Goal: Task Accomplishment & Management: Complete application form

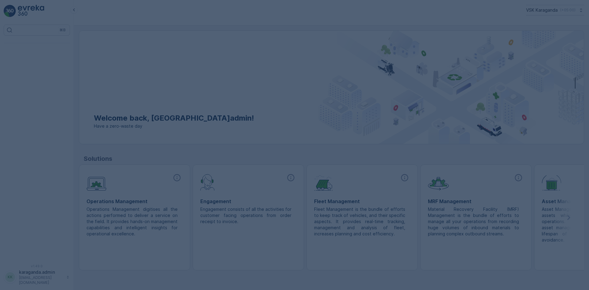
click at [425, 124] on div at bounding box center [294, 145] width 589 height 290
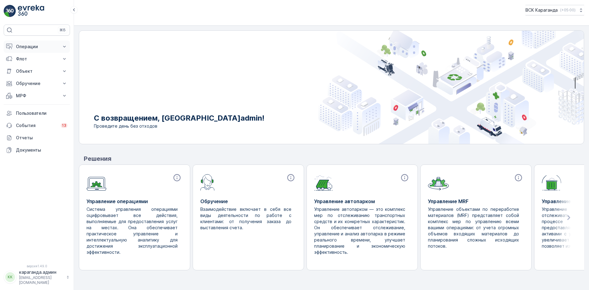
drag, startPoint x: 22, startPoint y: 50, endPoint x: 25, endPoint y: 50, distance: 3.4
click at [22, 50] on button "Операции" at bounding box center [37, 47] width 66 height 12
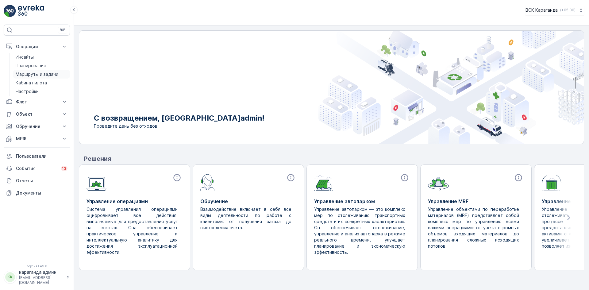
click at [30, 74] on font "Маршруты и задачи" at bounding box center [37, 74] width 43 height 5
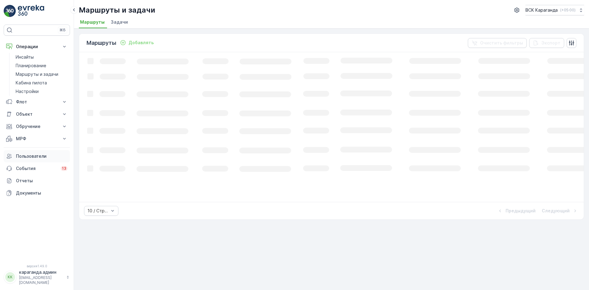
click at [21, 139] on font "МРФ" at bounding box center [21, 138] width 10 height 5
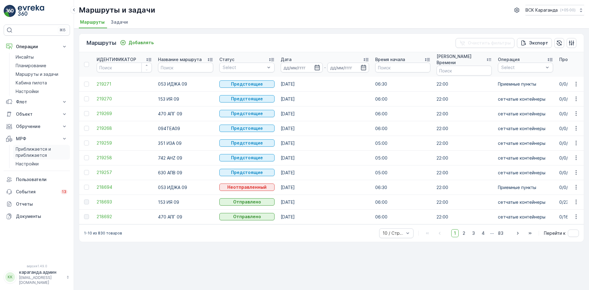
click at [23, 150] on font "Приближается и приближается" at bounding box center [33, 151] width 35 height 11
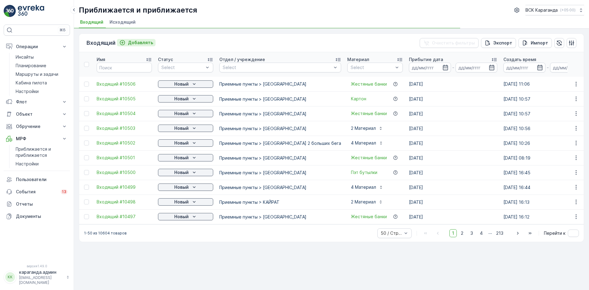
click at [144, 43] on font "Добавлять" at bounding box center [140, 42] width 25 height 5
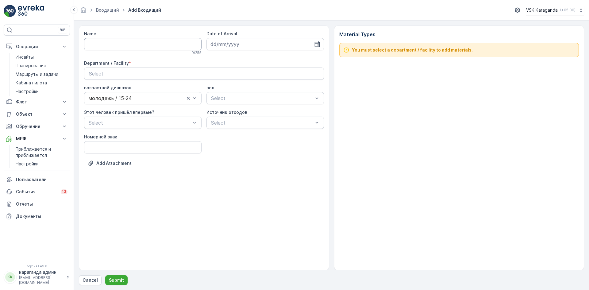
click at [103, 40] on input "Name" at bounding box center [143, 44] width 118 height 12
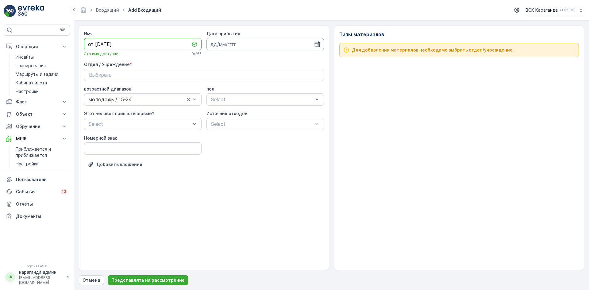
type input "от [DATE]"
click at [246, 46] on input at bounding box center [266, 44] width 118 height 12
click at [270, 134] on font "29" at bounding box center [273, 132] width 6 height 5
type input "[DATE]"
click at [126, 75] on div "Выбирать" at bounding box center [204, 74] width 230 height 7
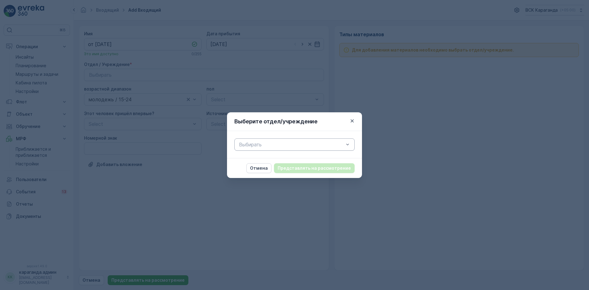
click at [244, 144] on div at bounding box center [292, 145] width 106 height 6
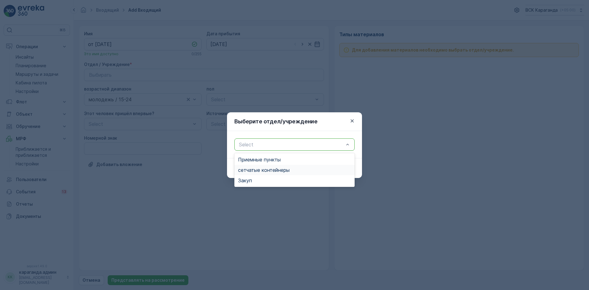
click at [250, 173] on font "сетчатые контейнеры" at bounding box center [264, 170] width 52 height 6
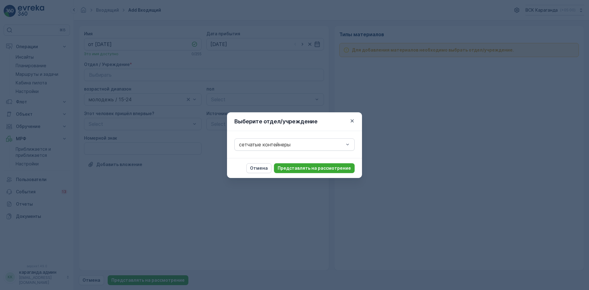
click at [305, 169] on font "Представлять на рассмотрение" at bounding box center [314, 167] width 73 height 5
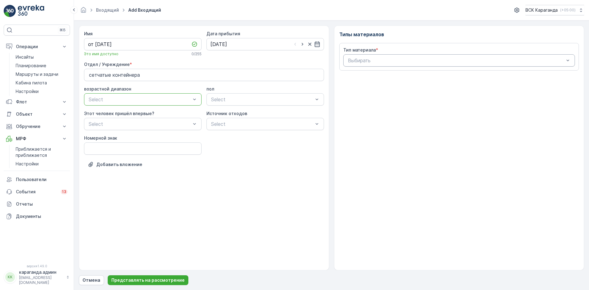
click at [370, 56] on div "Выбирать" at bounding box center [460, 60] width 232 height 12
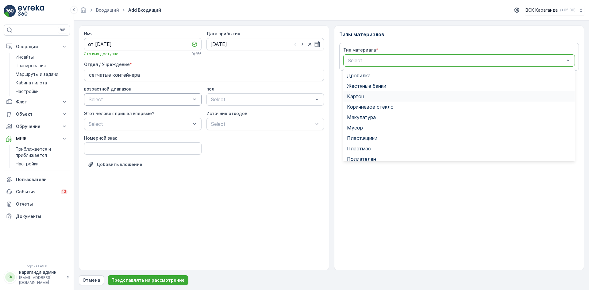
click at [361, 99] on span "Картон" at bounding box center [355, 97] width 17 height 6
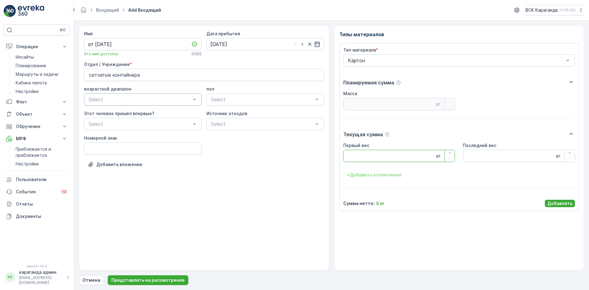
click at [361, 152] on Weight "Первый вес" at bounding box center [400, 156] width 112 height 12
type Weight "3912"
drag, startPoint x: 563, startPoint y: 204, endPoint x: 557, endPoint y: 193, distance: 12.4
click at [563, 204] on font "Добавлять" at bounding box center [560, 203] width 25 height 5
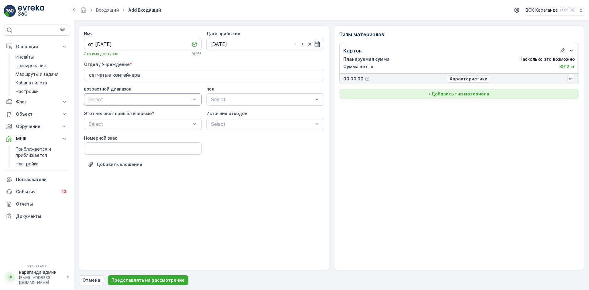
click at [465, 93] on font "Добавить тип материала" at bounding box center [461, 93] width 58 height 5
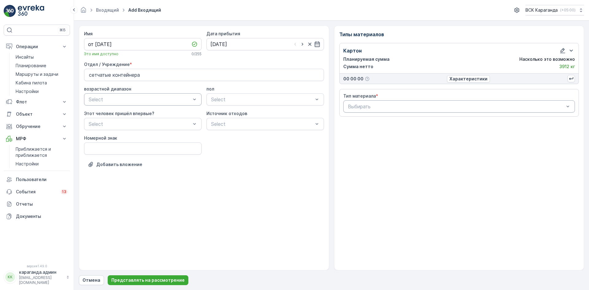
click at [436, 107] on div at bounding box center [457, 107] width 218 height 6
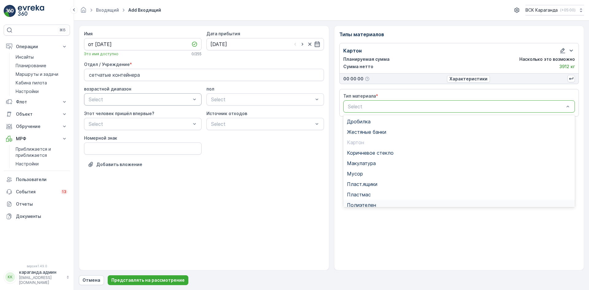
click at [361, 201] on div "Полиэтелен" at bounding box center [460, 205] width 232 height 10
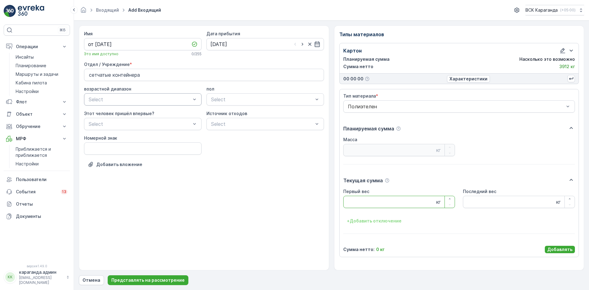
click at [361, 202] on Weight "Первый вес" at bounding box center [400, 202] width 112 height 12
type Weight "446"
click at [567, 248] on font "Добавлять" at bounding box center [560, 249] width 25 height 5
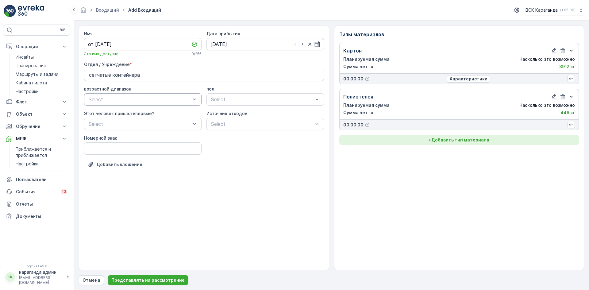
click at [481, 138] on font "Добавить тип материала" at bounding box center [461, 139] width 58 height 5
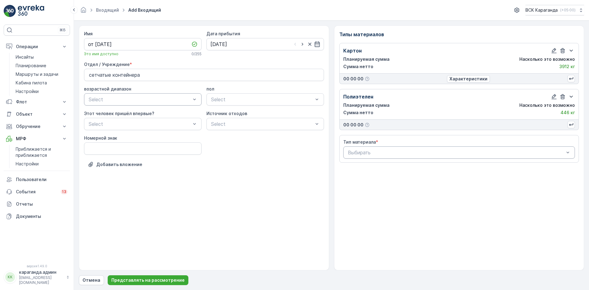
click at [425, 152] on div at bounding box center [457, 153] width 218 height 6
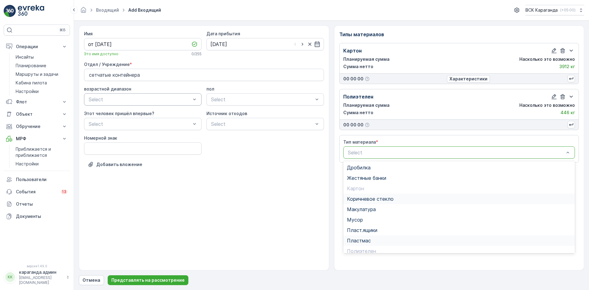
scroll to position [36, 0]
click at [370, 225] on span "Пэт бутылки" at bounding box center [362, 226] width 30 height 6
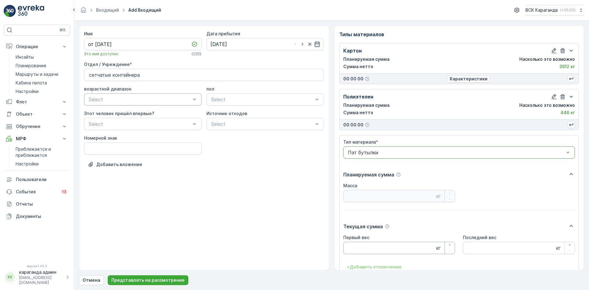
click at [361, 247] on Weight "Первый вес" at bounding box center [400, 248] width 112 height 12
type Weight "670"
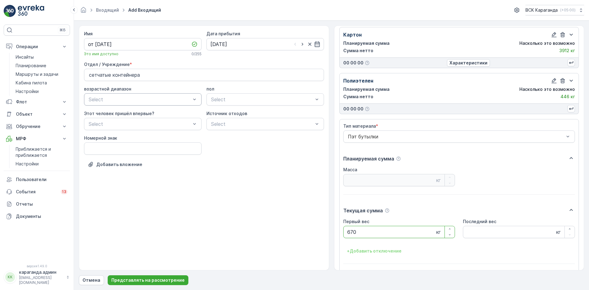
scroll to position [38, 0]
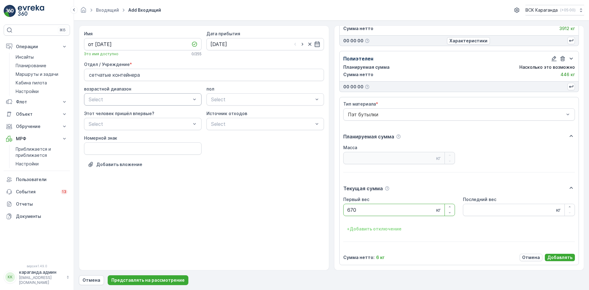
click at [554, 257] on font "Добавлять" at bounding box center [560, 257] width 25 height 5
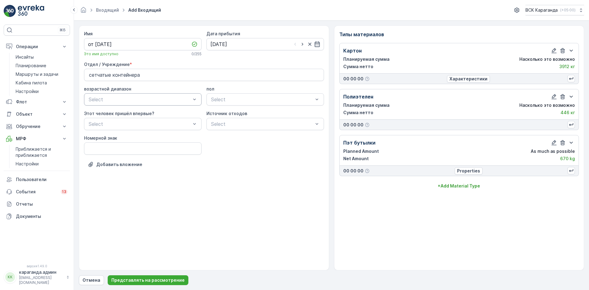
scroll to position [0, 0]
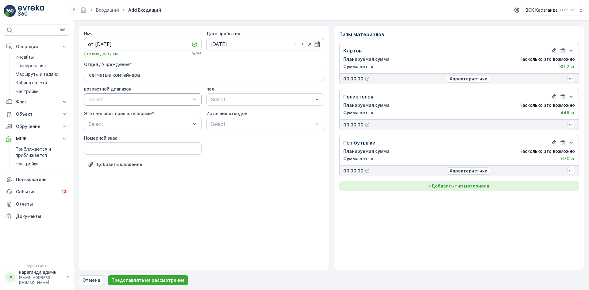
click at [459, 187] on font "Добавить тип материала" at bounding box center [461, 185] width 58 height 5
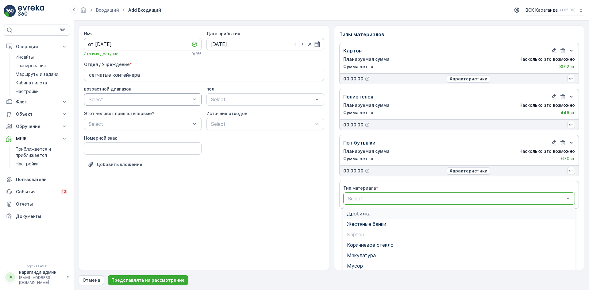
click at [413, 196] on div at bounding box center [457, 199] width 218 height 6
click at [369, 229] on span "Пласт.ящики" at bounding box center [362, 229] width 30 height 6
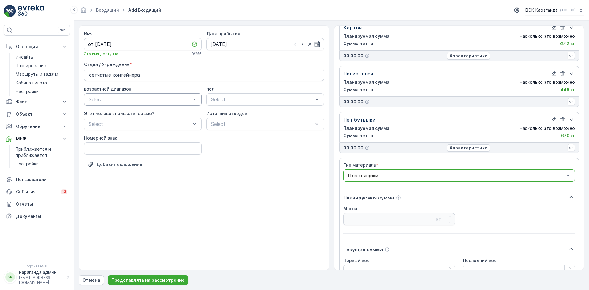
scroll to position [84, 0]
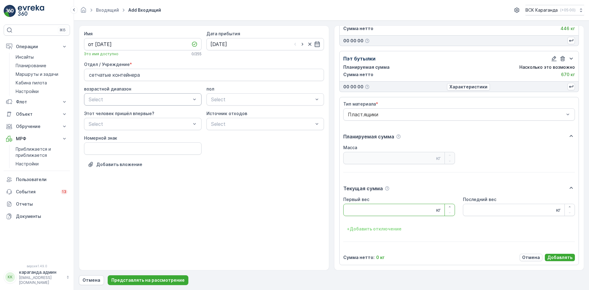
click at [367, 211] on Weight "Первый вес" at bounding box center [400, 210] width 112 height 12
type Weight "100"
click at [562, 256] on font "Добавлять" at bounding box center [560, 257] width 25 height 5
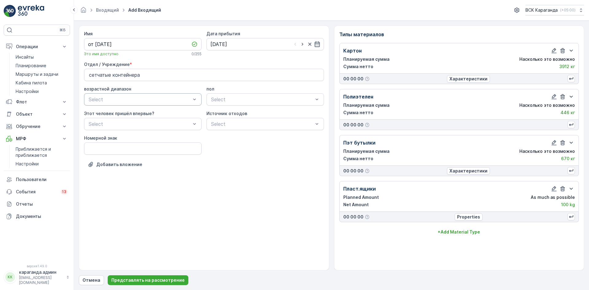
scroll to position [0, 0]
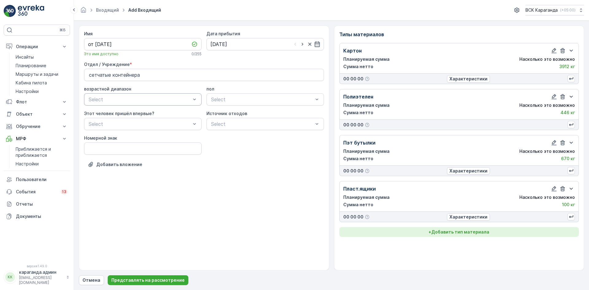
click at [474, 228] on button "+ Добавить тип материала" at bounding box center [460, 232] width 240 height 10
click at [406, 244] on div at bounding box center [457, 245] width 218 height 6
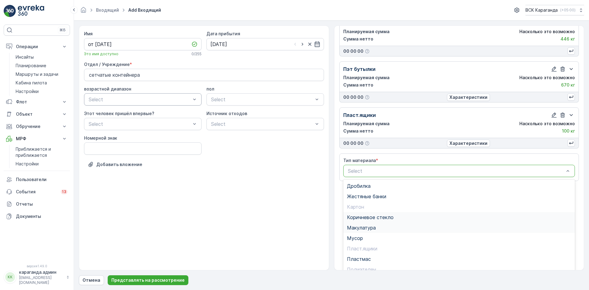
scroll to position [75, 0]
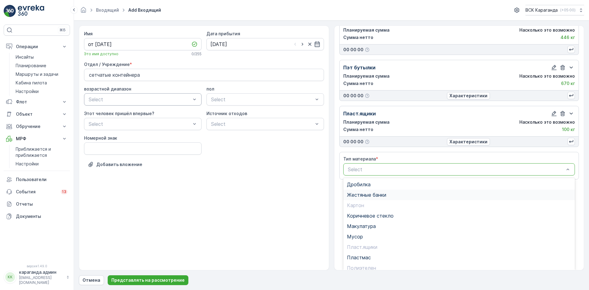
click at [370, 194] on span "Жестяные банки" at bounding box center [366, 195] width 39 height 6
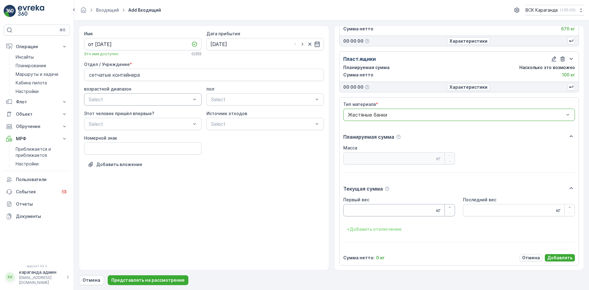
scroll to position [130, 0]
click at [369, 213] on Weight "Первый вес" at bounding box center [400, 210] width 112 height 12
type Weight "27.5"
click at [558, 256] on font "Добавлять" at bounding box center [560, 257] width 25 height 5
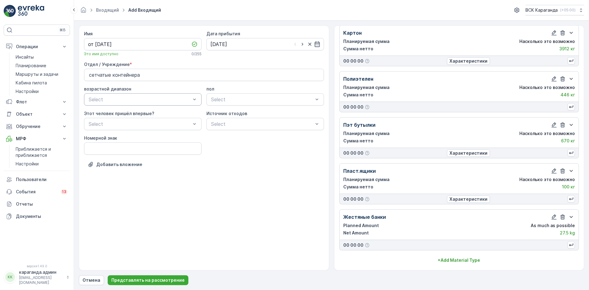
scroll to position [18, 0]
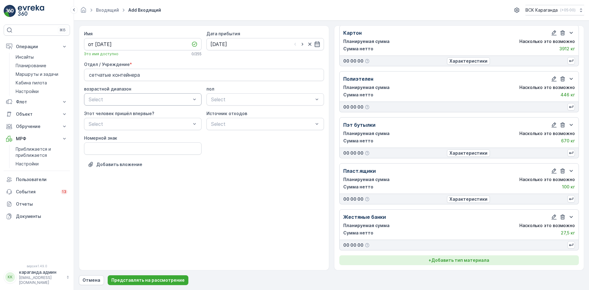
click at [465, 260] on font "Добавить тип материала" at bounding box center [461, 260] width 58 height 5
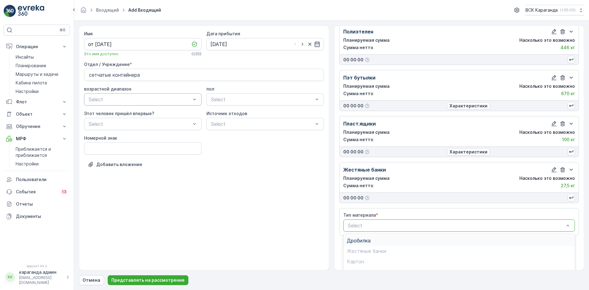
scroll to position [121, 0]
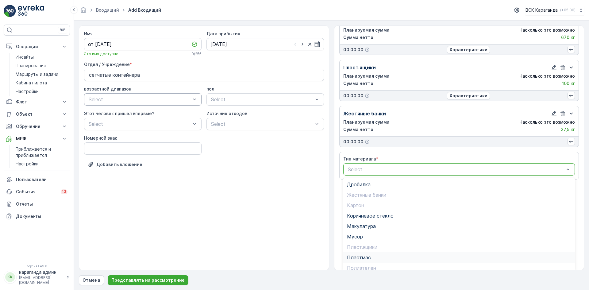
click at [353, 257] on span "Пластмас" at bounding box center [359, 258] width 24 height 6
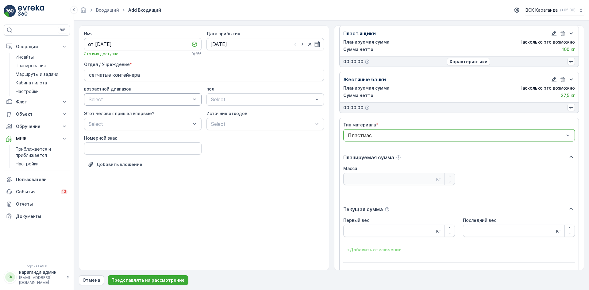
scroll to position [176, 0]
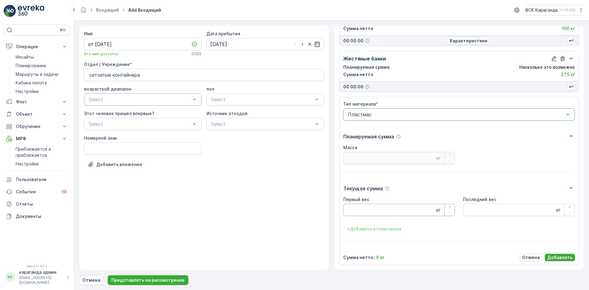
click at [372, 208] on Weight "Первый вес" at bounding box center [400, 210] width 112 height 12
type Weight "83.6"
click at [549, 258] on font "Добавлять" at bounding box center [560, 257] width 25 height 5
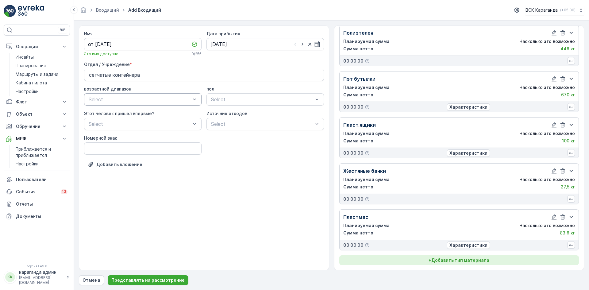
click at [476, 261] on font "Добавить тип материала" at bounding box center [461, 260] width 58 height 5
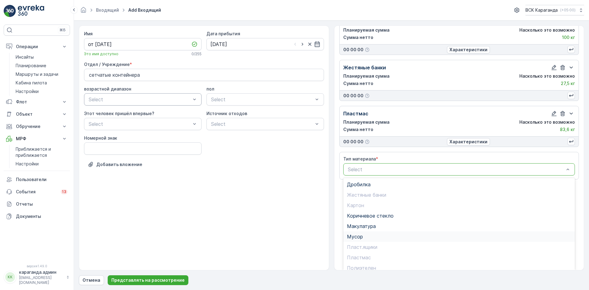
scroll to position [36, 0]
click at [364, 255] on span "Стекло" at bounding box center [356, 254] width 18 height 6
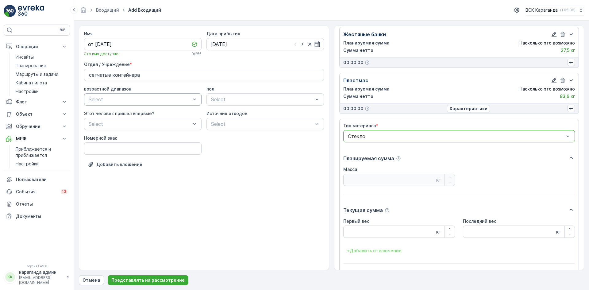
scroll to position [222, 0]
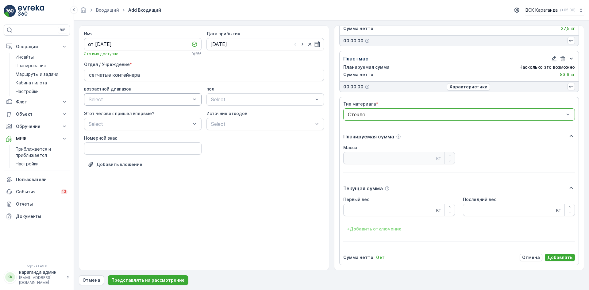
click at [359, 214] on Weight "Первый вес" at bounding box center [400, 210] width 112 height 12
click at [359, 213] on Weight "Первый вес" at bounding box center [400, 210] width 112 height 12
type Weight "251"
click at [555, 256] on font "Добавлять" at bounding box center [560, 257] width 25 height 5
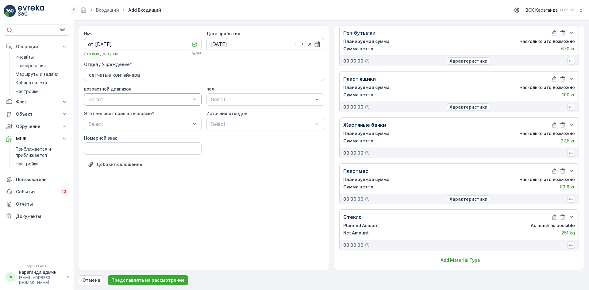
scroll to position [110, 0]
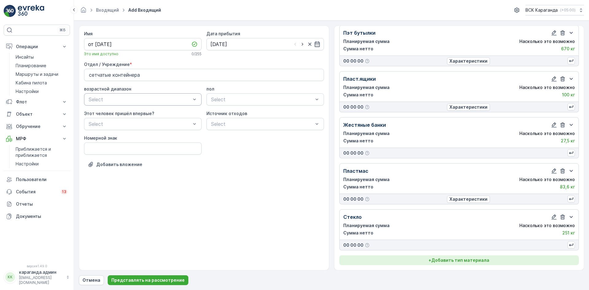
click at [480, 256] on button "+ Добавить тип материала" at bounding box center [460, 260] width 240 height 10
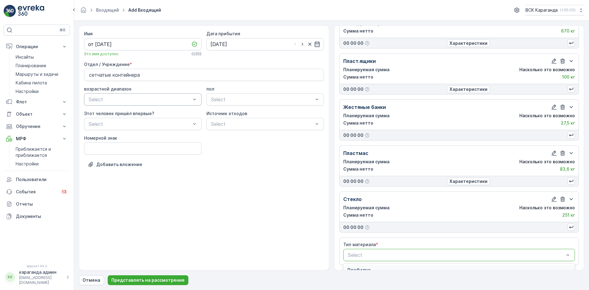
click at [392, 253] on div at bounding box center [457, 255] width 218 height 6
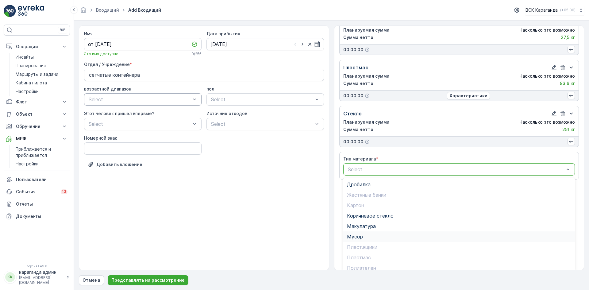
click at [368, 239] on div "Мусор" at bounding box center [459, 237] width 225 height 6
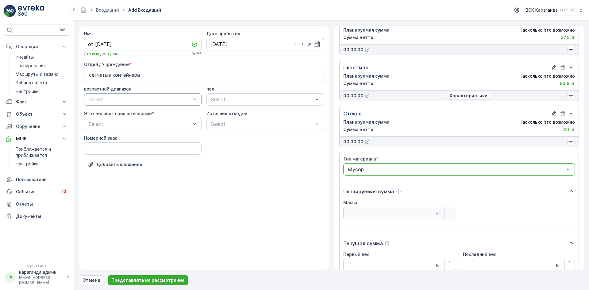
scroll to position [268, 0]
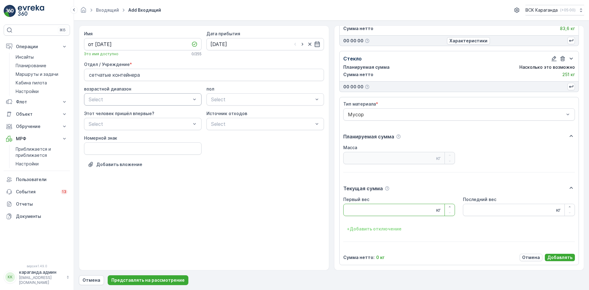
click at [372, 211] on Weight "Первый вес" at bounding box center [400, 210] width 112 height 12
type Weight "3022"
click at [556, 256] on font "Добавлять" at bounding box center [560, 257] width 25 height 5
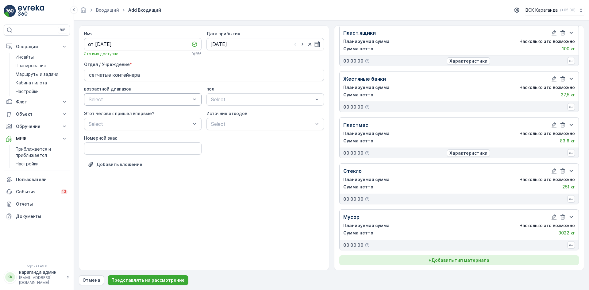
click at [470, 260] on font "Добавить тип материала" at bounding box center [461, 260] width 58 height 5
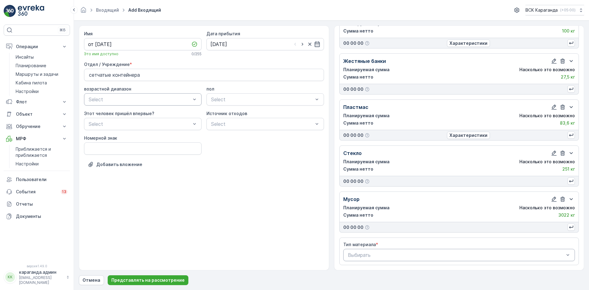
click at [387, 253] on div at bounding box center [457, 255] width 218 height 6
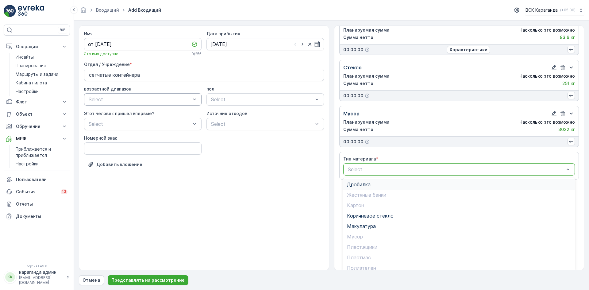
click at [357, 186] on span "Дробилка" at bounding box center [359, 185] width 24 height 6
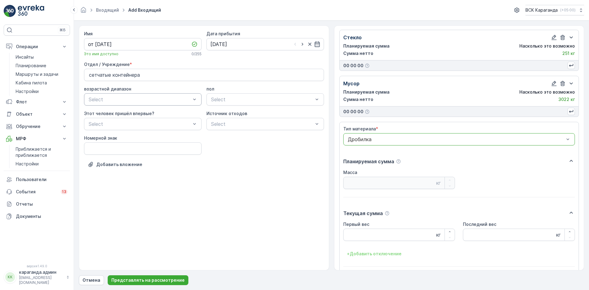
scroll to position [314, 0]
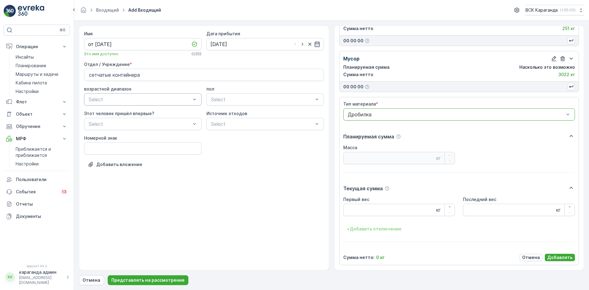
click at [360, 214] on Weight "Первый вес" at bounding box center [400, 210] width 112 height 12
type Weight "517"
click at [553, 254] on button "Добавлять" at bounding box center [560, 257] width 30 height 7
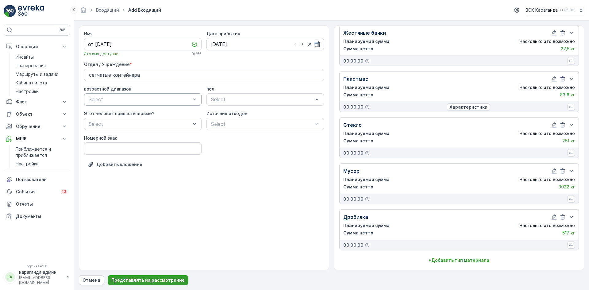
click at [157, 277] on button "Представлять на рассмотрение" at bounding box center [148, 280] width 81 height 10
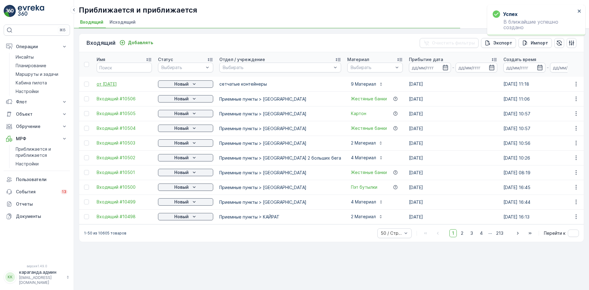
click at [110, 85] on font "от [DATE]" at bounding box center [107, 83] width 20 height 5
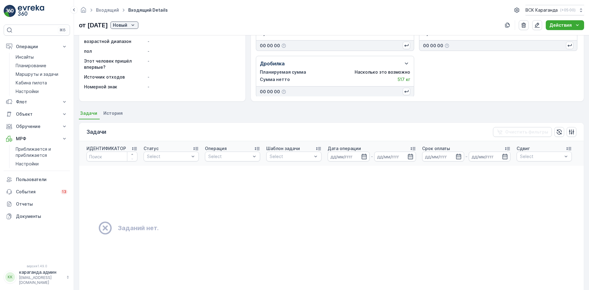
scroll to position [127, 0]
click at [136, 23] on div "Новый" at bounding box center [124, 25] width 23 height 6
click at [137, 41] on font "Карта" at bounding box center [133, 42] width 13 height 5
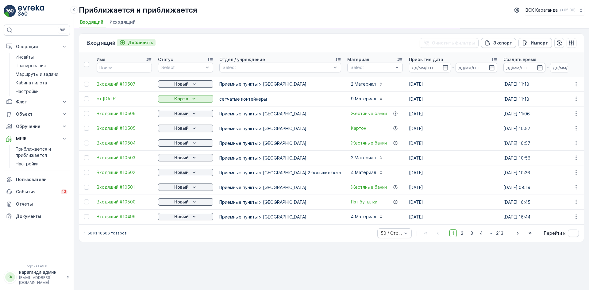
click at [137, 44] on font "Добавлять" at bounding box center [140, 42] width 25 height 5
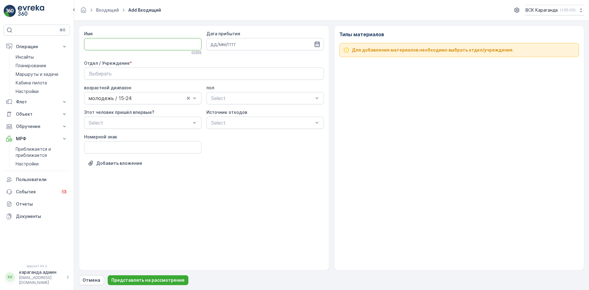
click at [136, 47] on input "Имя" at bounding box center [143, 44] width 118 height 12
type input "от"
